Goal: Task Accomplishment & Management: Complete application form

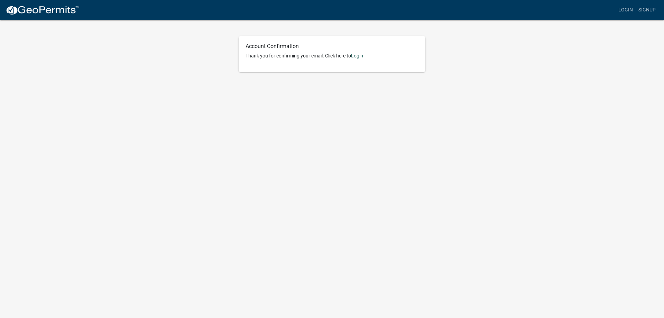
click at [359, 56] on link "Login" at bounding box center [357, 56] width 12 height 6
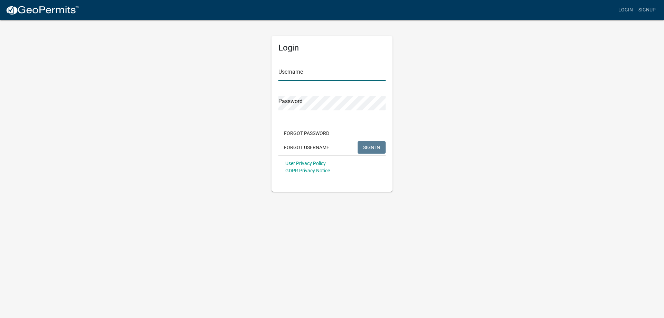
click at [308, 76] on input "Username" at bounding box center [331, 74] width 107 height 14
type input "Kings quality"
click at [361, 143] on button "SIGN IN" at bounding box center [372, 147] width 28 height 12
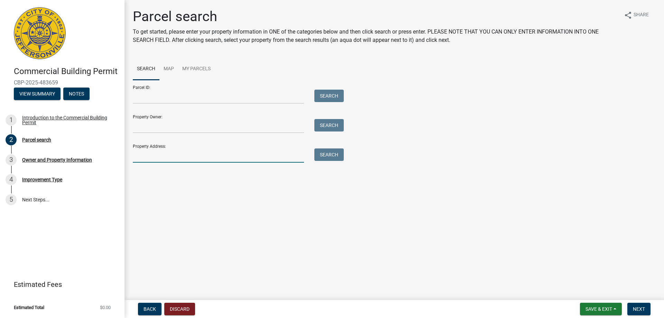
click at [153, 156] on input "Property Address:" at bounding box center [218, 155] width 171 height 14
type input "[STREET_ADDRESS] in"
click at [337, 152] on button "Search" at bounding box center [328, 154] width 29 height 12
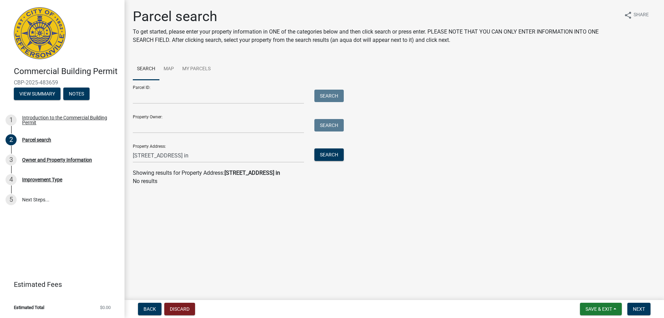
click at [268, 9] on h1 "Parcel search" at bounding box center [375, 16] width 485 height 17
drag, startPoint x: 437, startPoint y: 151, endPoint x: 431, endPoint y: 139, distance: 13.5
click at [431, 139] on div "Parcel ID: Search Property Owner: Search Property Address: 401 E. 10th st Jeffe…" at bounding box center [394, 121] width 523 height 83
